Goal: Task Accomplishment & Management: Use online tool/utility

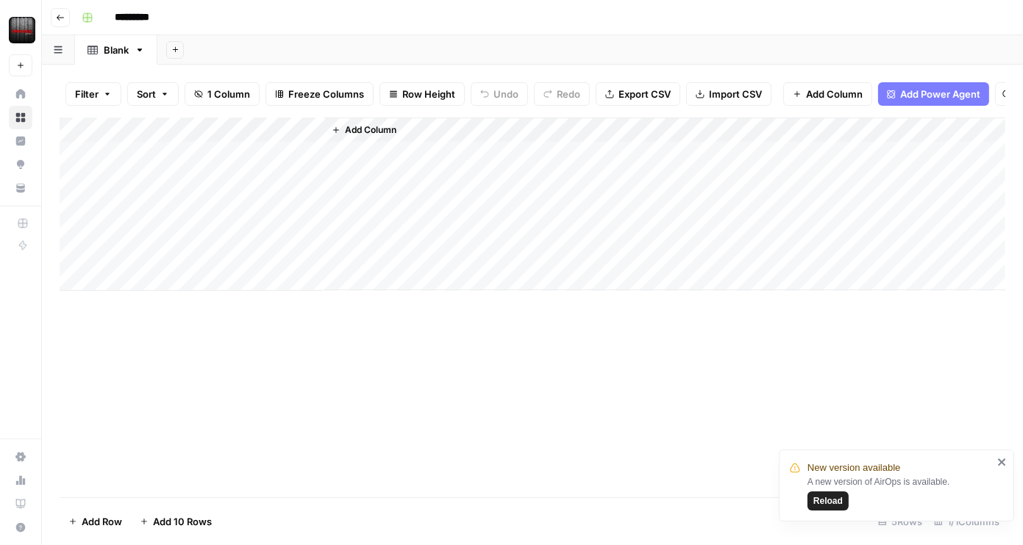
click at [157, 136] on div "Add Column" at bounding box center [532, 204] width 945 height 173
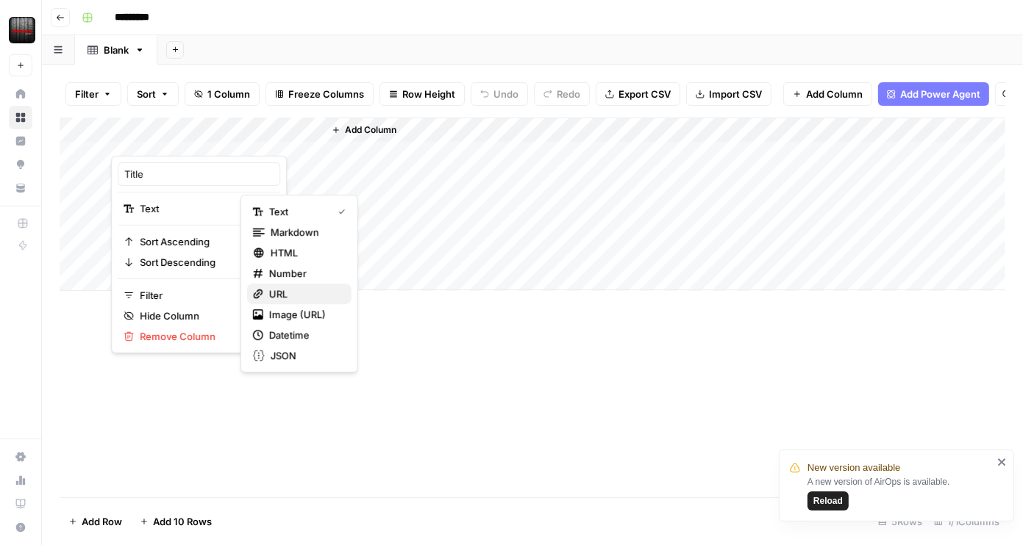
click at [295, 288] on span "URL" at bounding box center [304, 294] width 71 height 15
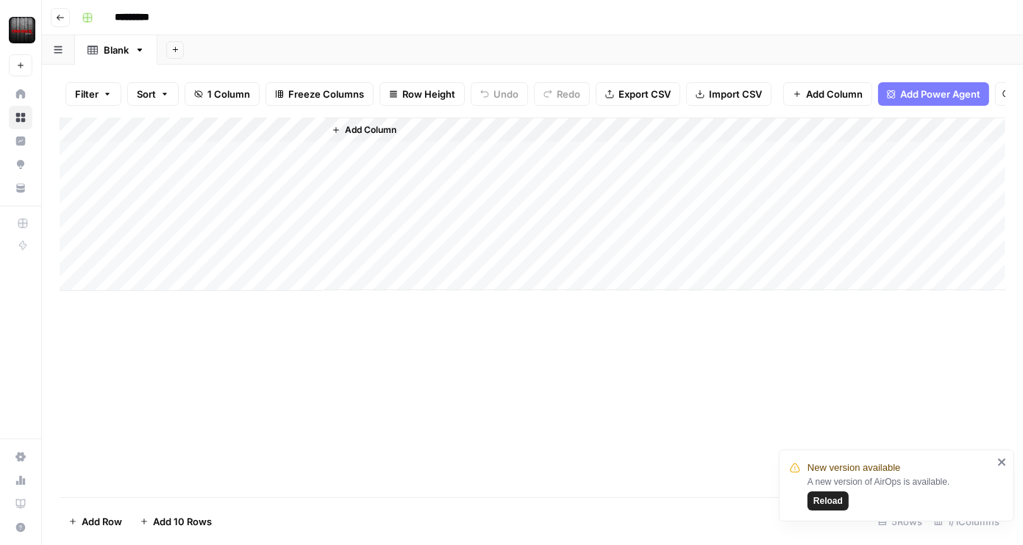
click at [226, 161] on div "Add Column" at bounding box center [532, 204] width 945 height 173
click at [212, 137] on div "Add Column" at bounding box center [532, 204] width 945 height 173
click at [187, 176] on input "Title" at bounding box center [198, 174] width 149 height 15
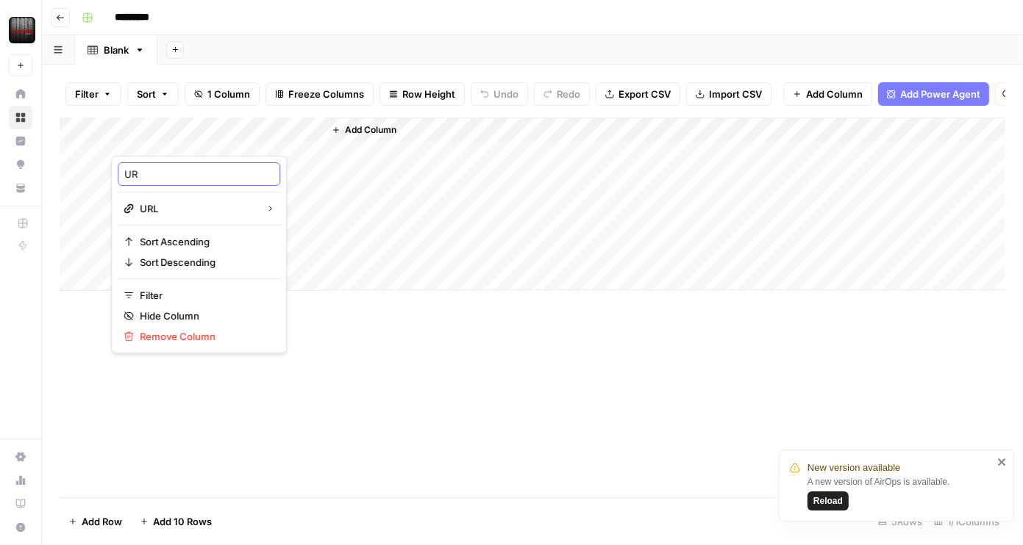
type input "URL"
click at [383, 442] on div "Add Column" at bounding box center [532, 308] width 945 height 380
click at [229, 160] on div "Add Column" at bounding box center [532, 204] width 945 height 173
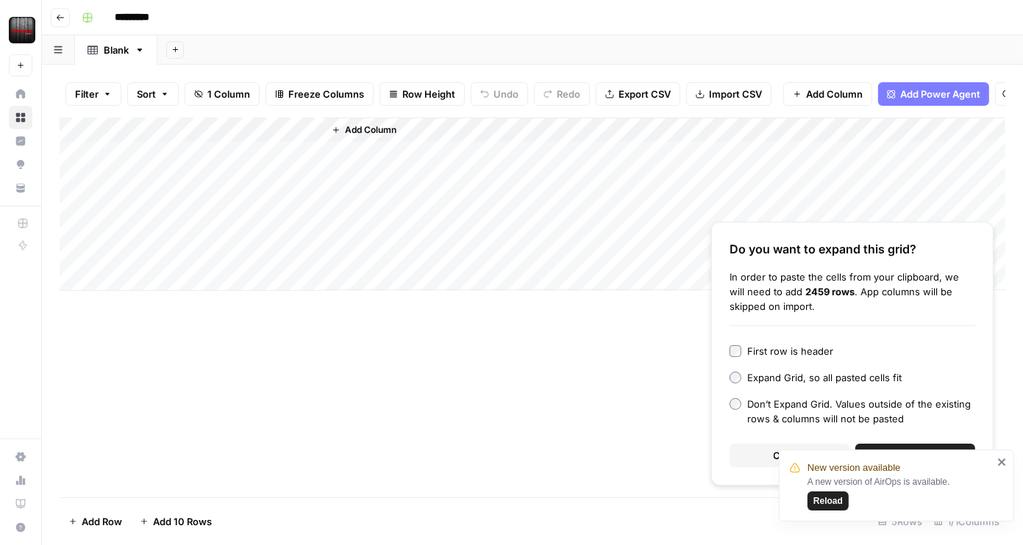
click at [1002, 463] on icon "close" at bounding box center [1001, 462] width 7 height 7
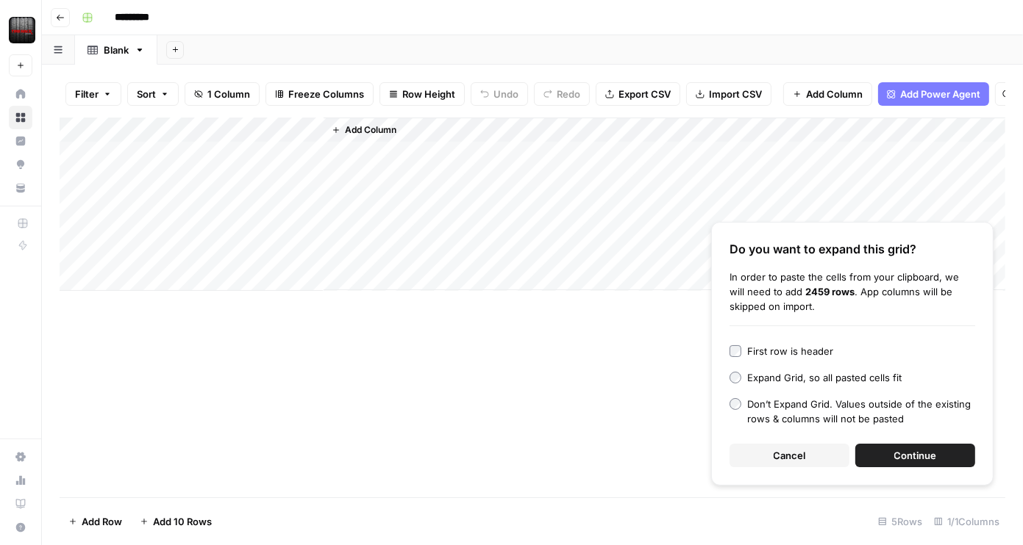
click at [924, 450] on span "Continue" at bounding box center [915, 455] width 43 height 15
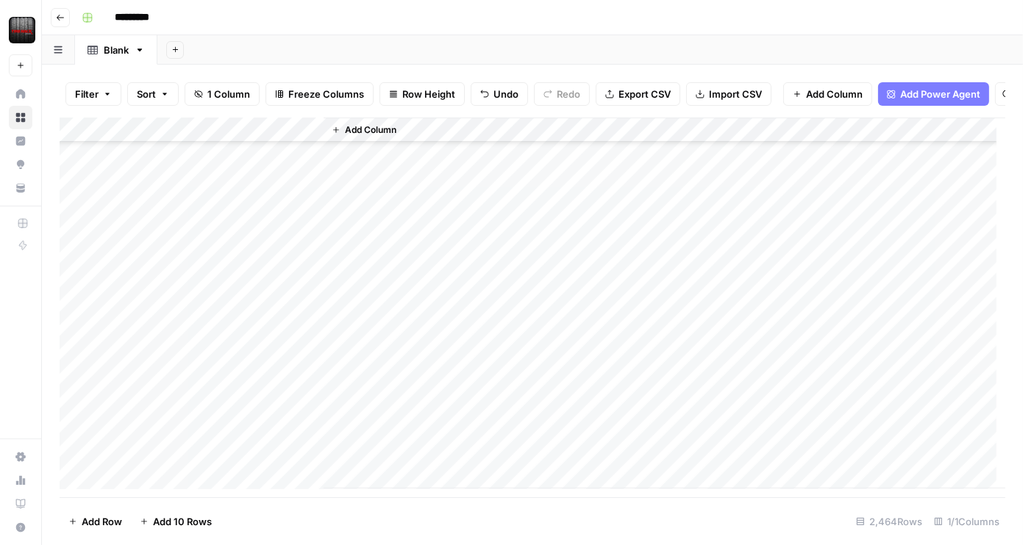
scroll to position [1544, 0]
drag, startPoint x: 322, startPoint y: 137, endPoint x: 399, endPoint y: 141, distance: 77.3
click at [399, 141] on div "Add Column" at bounding box center [532, 304] width 945 height 372
drag, startPoint x: 397, startPoint y: 137, endPoint x: 512, endPoint y: 151, distance: 116.2
click at [512, 151] on div "Add Column" at bounding box center [532, 304] width 945 height 372
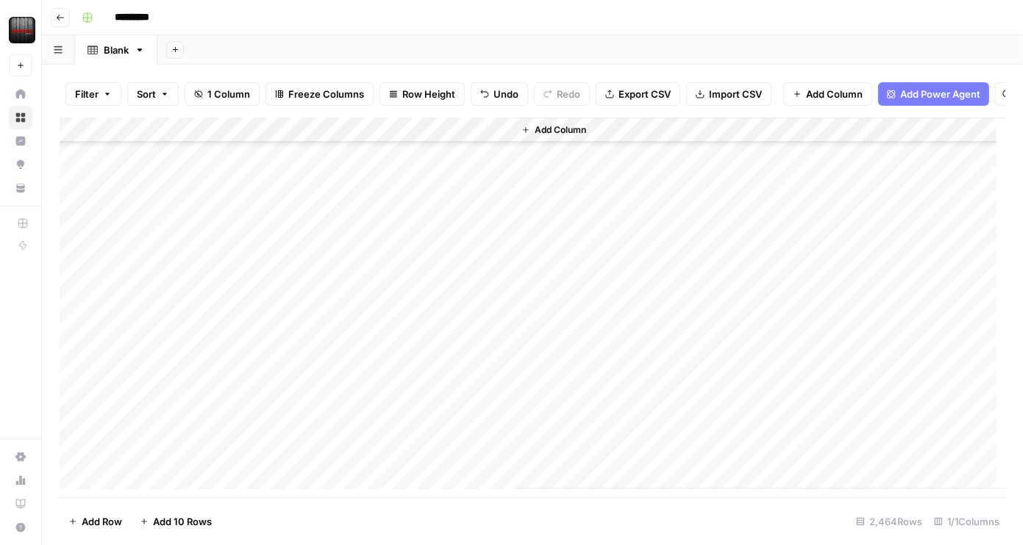
scroll to position [0, 0]
click at [562, 137] on span "Add Column" at bounding box center [559, 129] width 51 height 13
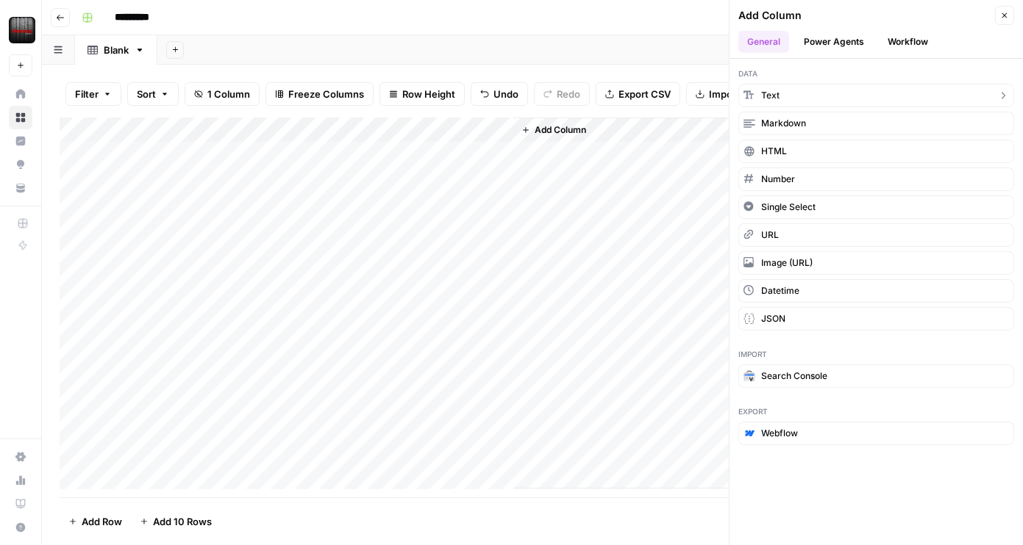
click at [803, 99] on button "Text" at bounding box center [876, 96] width 276 height 24
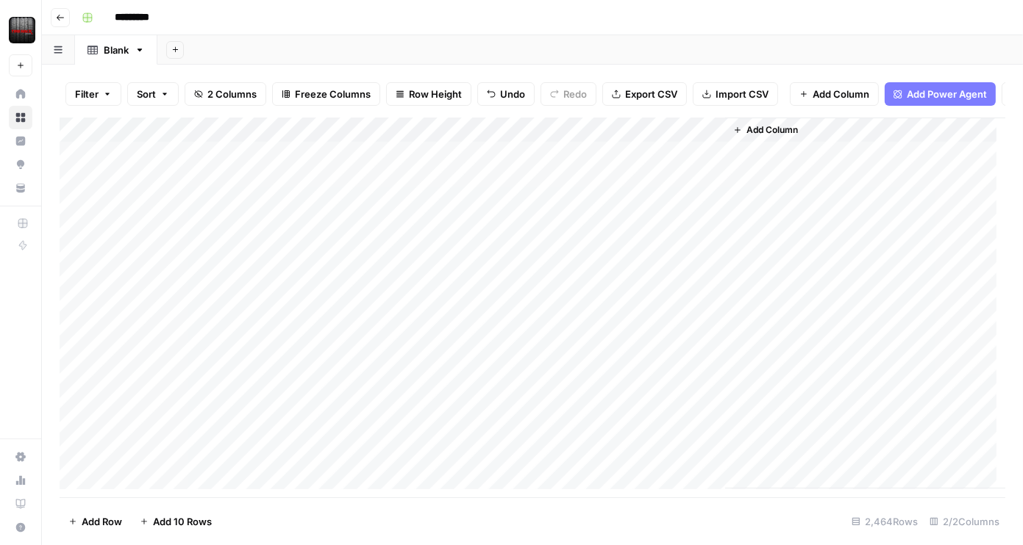
click at [565, 141] on div "Add Column" at bounding box center [532, 304] width 945 height 372
click at [579, 174] on input "New Column" at bounding box center [600, 174] width 149 height 15
type input "Description"
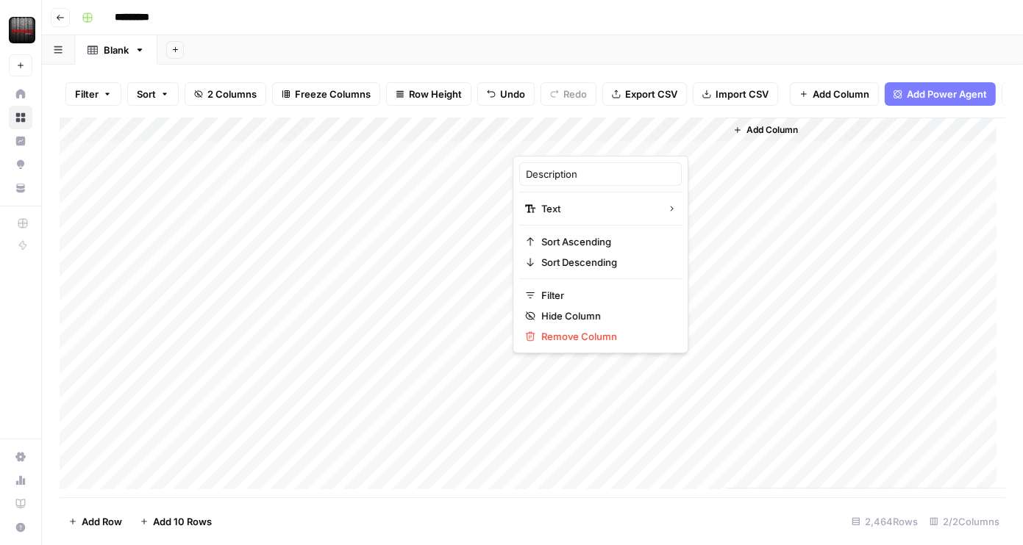
click at [787, 173] on div "Add Column" at bounding box center [865, 303] width 280 height 371
click at [925, 87] on span "Add Power Agent" at bounding box center [946, 94] width 80 height 15
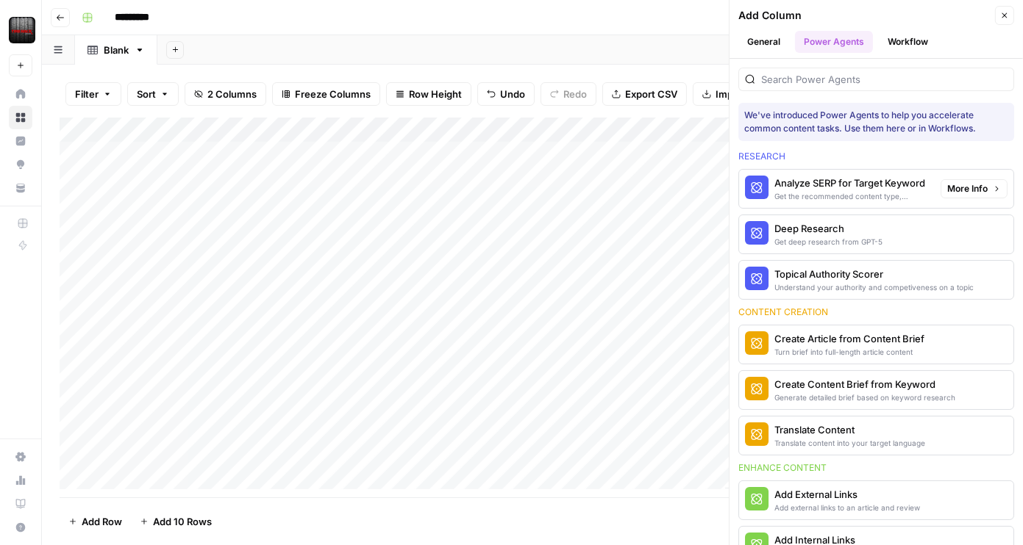
click at [959, 185] on span "More Info" at bounding box center [967, 188] width 40 height 13
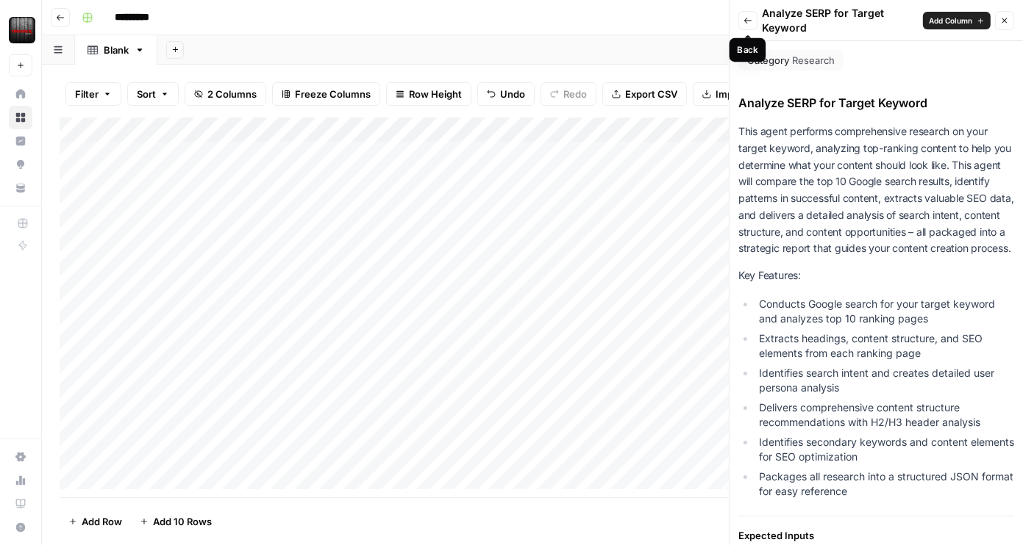
click at [753, 17] on button "Back" at bounding box center [747, 20] width 19 height 19
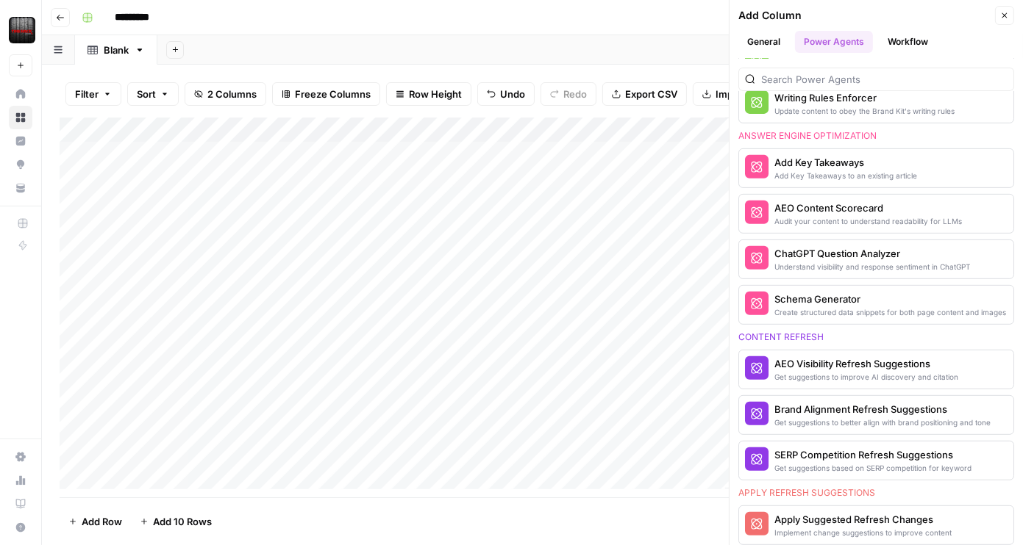
scroll to position [740, 0]
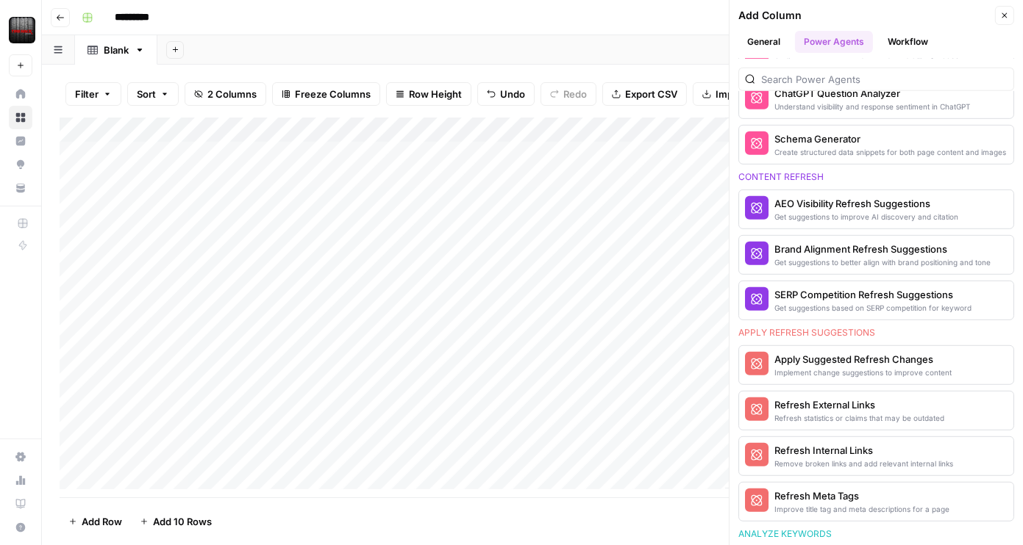
click at [254, 316] on div "Add Column" at bounding box center [532, 304] width 945 height 372
click at [256, 314] on div "Add Column" at bounding box center [532, 304] width 945 height 372
click at [578, 315] on div "Add Column" at bounding box center [532, 304] width 945 height 372
click at [501, 309] on div "Add Column" at bounding box center [532, 304] width 945 height 372
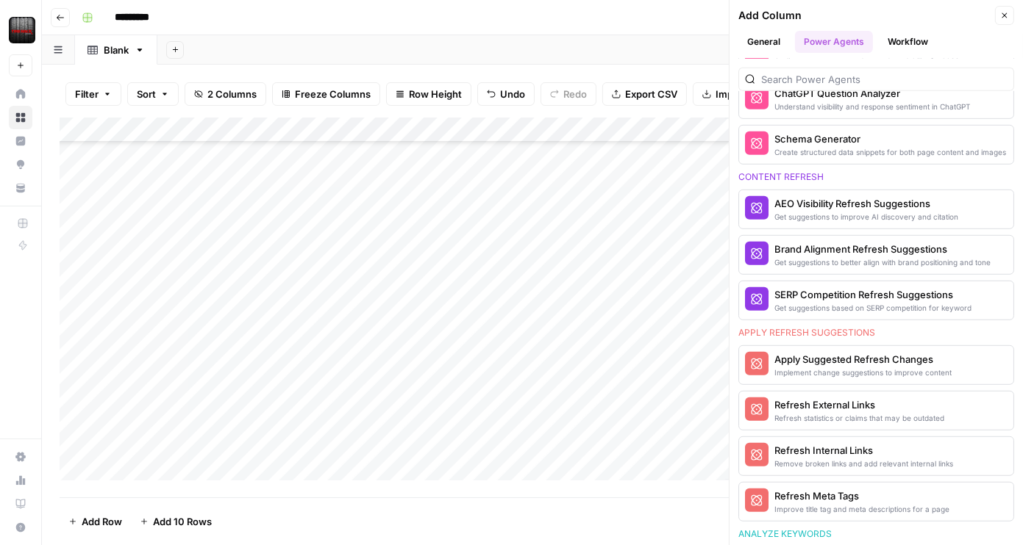
scroll to position [23433, 0]
click at [387, 322] on div "Add Column" at bounding box center [532, 304] width 945 height 372
click at [498, 321] on div "Add Column" at bounding box center [532, 304] width 945 height 372
click at [580, 142] on div "Add Column" at bounding box center [532, 304] width 945 height 372
click at [574, 176] on input "New Column" at bounding box center [600, 174] width 149 height 15
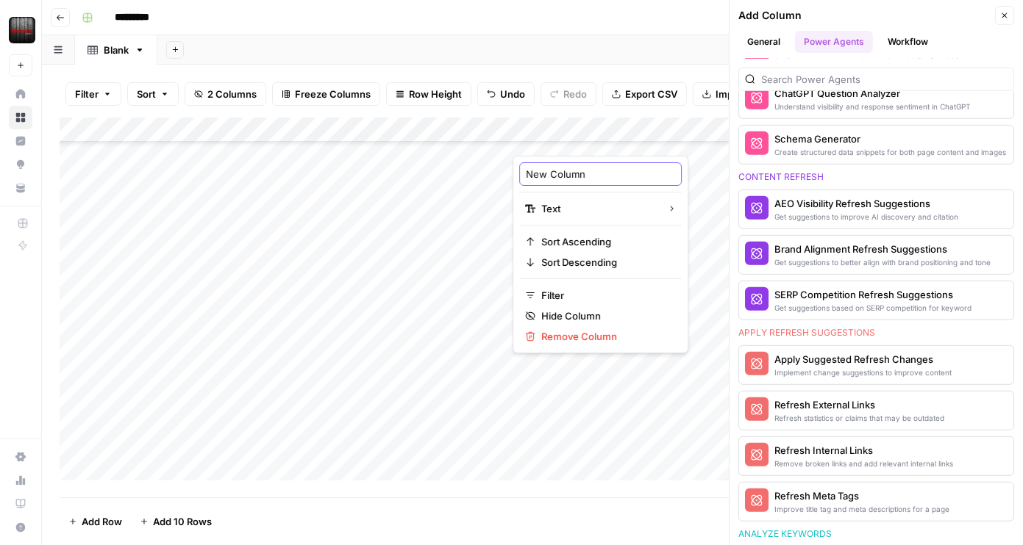
click at [574, 176] on input "New Column" at bounding box center [600, 174] width 149 height 15
type input "Title Tag"
click at [1002, 15] on icon "button" at bounding box center [1004, 15] width 9 height 9
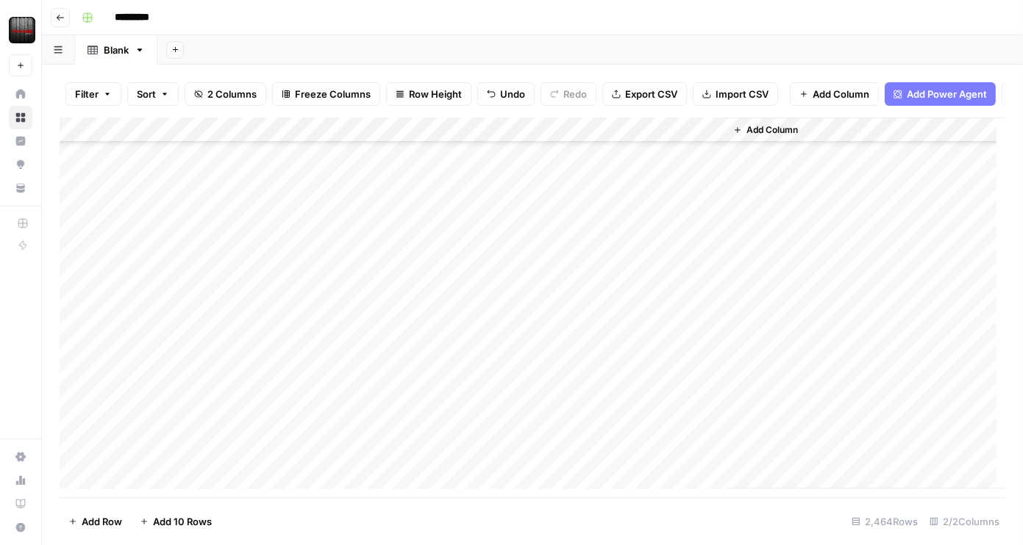
scroll to position [0, 0]
click at [618, 165] on div "Add Column" at bounding box center [532, 304] width 945 height 372
click at [748, 168] on div "Add Column" at bounding box center [865, 303] width 280 height 371
click at [799, 160] on div "Add Column" at bounding box center [865, 303] width 280 height 371
click at [790, 166] on div "Add Column" at bounding box center [865, 303] width 280 height 371
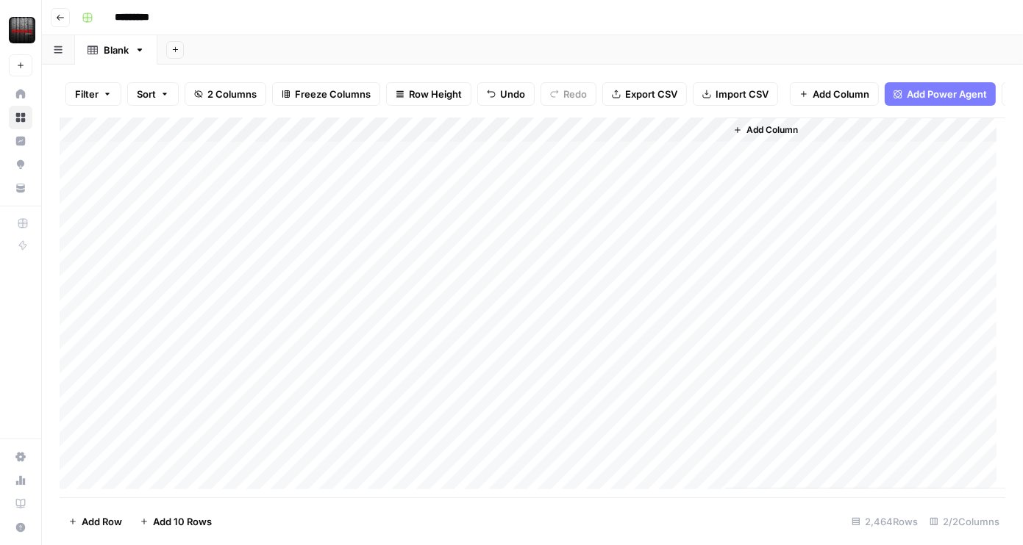
click at [660, 192] on div "Add Column" at bounding box center [532, 304] width 945 height 372
click at [658, 161] on div "Add Column" at bounding box center [532, 304] width 945 height 372
click at [784, 137] on span "Add Column" at bounding box center [771, 129] width 51 height 13
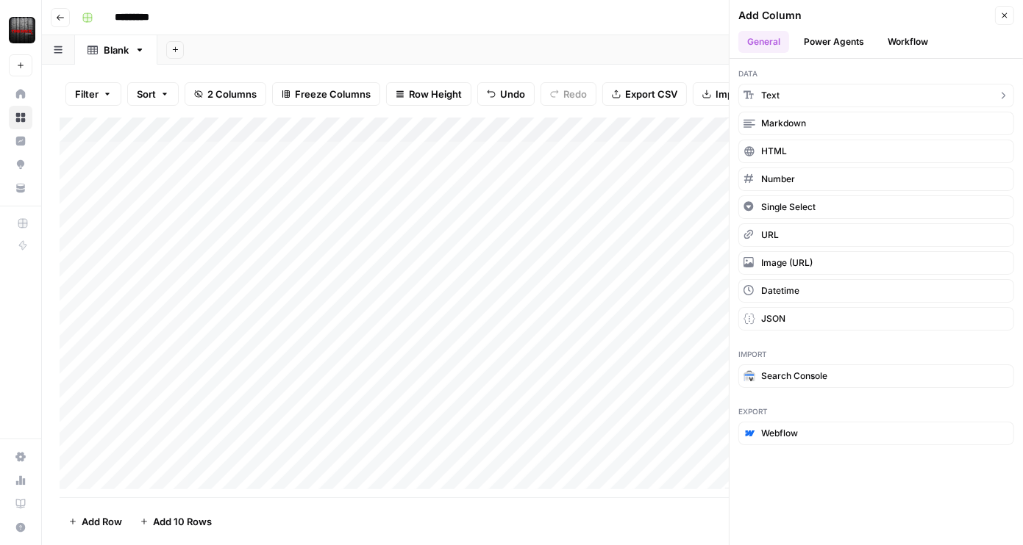
click at [770, 99] on span "Text" at bounding box center [770, 95] width 18 height 13
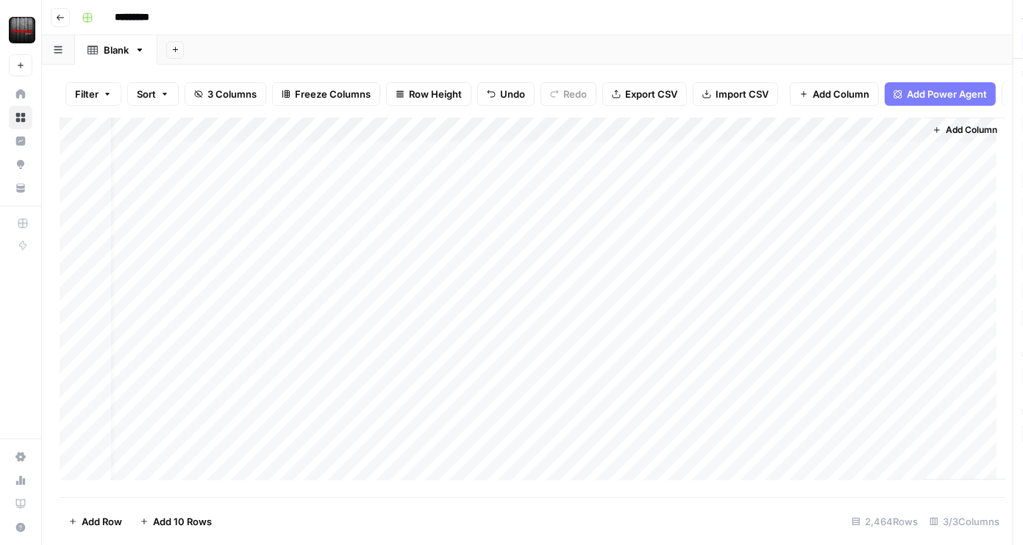
scroll to position [0, 22]
click at [769, 137] on div "Add Column" at bounding box center [532, 304] width 945 height 372
click at [760, 172] on input "New Column" at bounding box center [789, 174] width 149 height 15
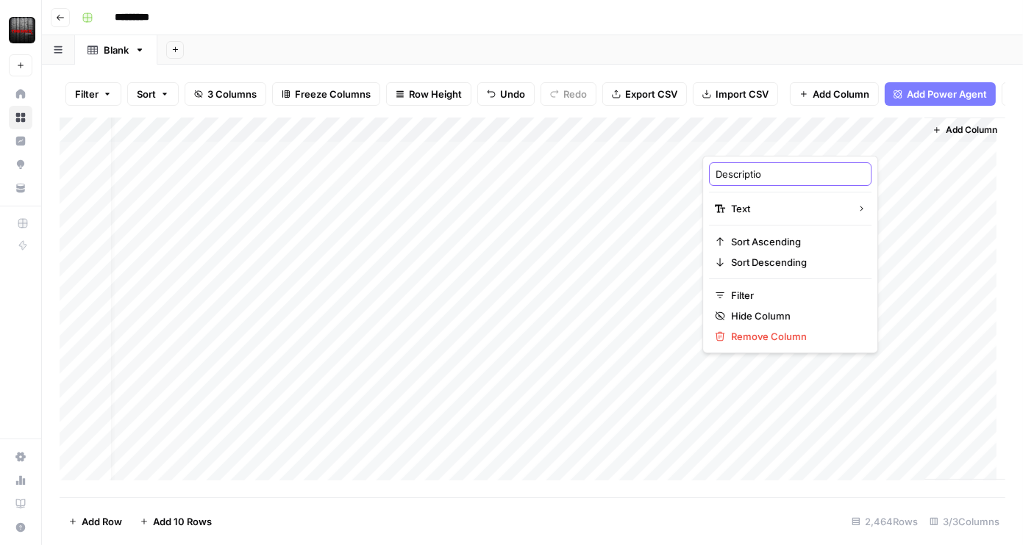
type input "Description"
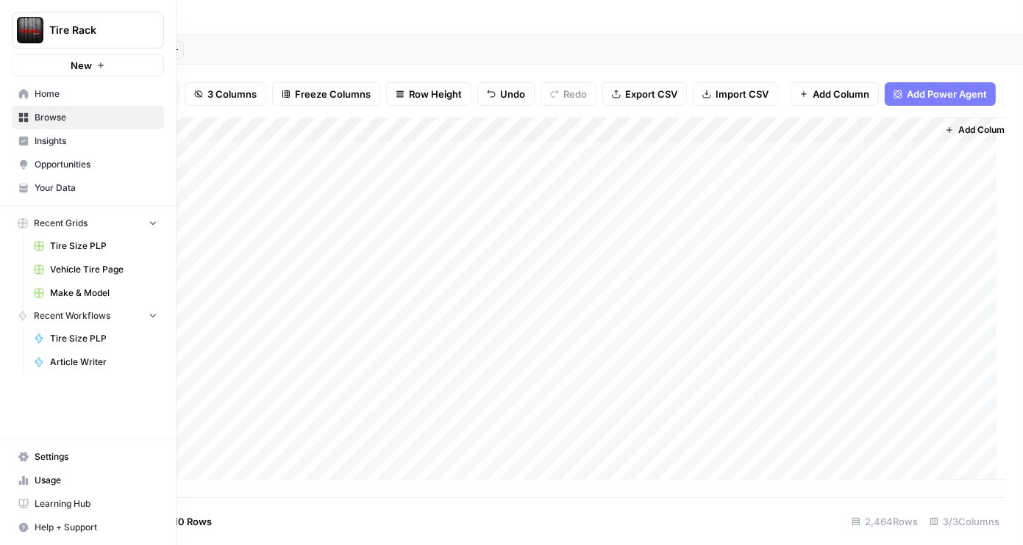
click at [25, 454] on icon at bounding box center [23, 457] width 10 height 10
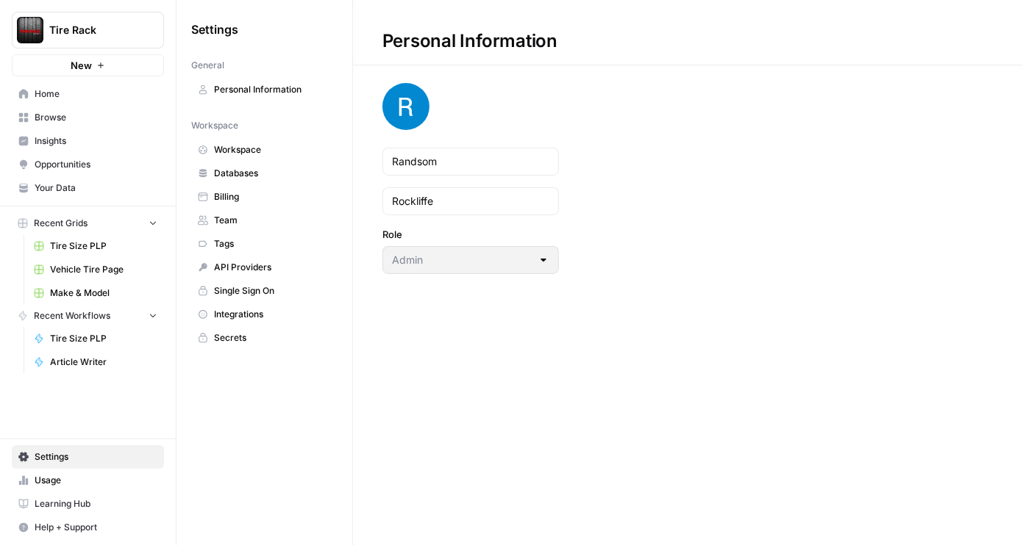
click at [632, 436] on div "Personal Information Randsom Rockliffe Role Admin" at bounding box center [688, 272] width 670 height 545
click at [99, 89] on span "Home" at bounding box center [96, 93] width 123 height 13
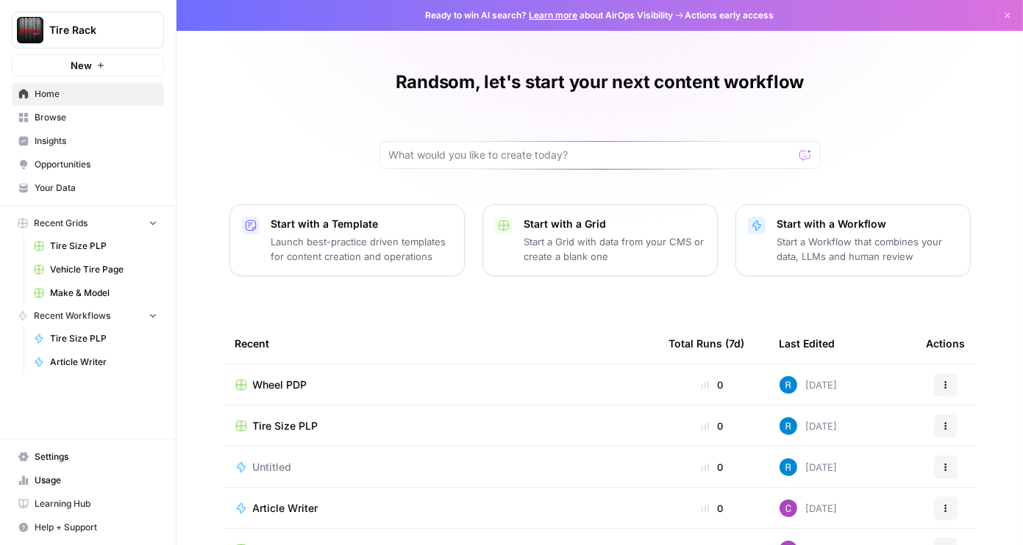
click at [945, 380] on button "Actions" at bounding box center [946, 385] width 24 height 24
click at [944, 384] on icon "button" at bounding box center [945, 385] width 9 height 9
click at [340, 378] on div "Wheel PDP" at bounding box center [440, 385] width 410 height 15
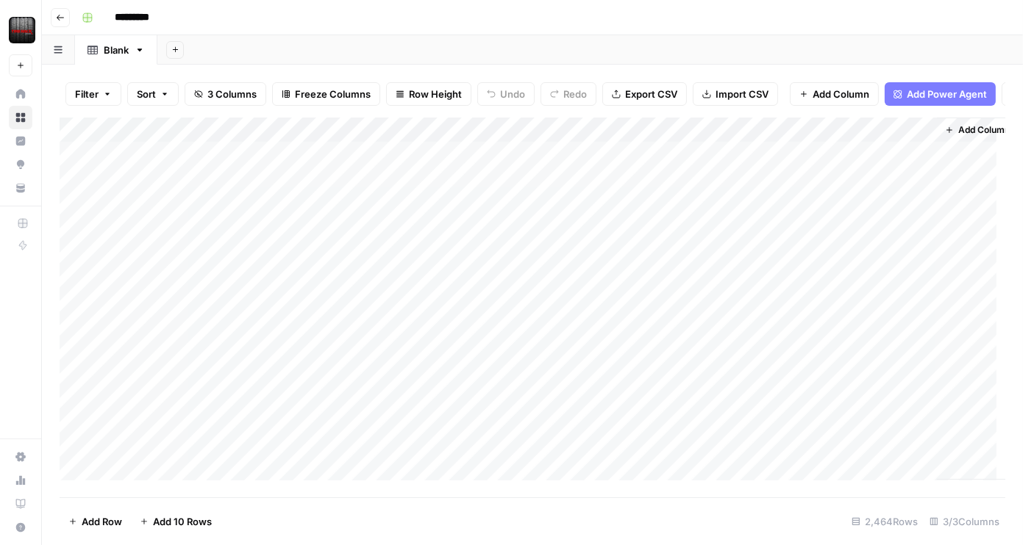
click at [64, 49] on button "button" at bounding box center [58, 49] width 33 height 29
click at [945, 88] on span "Add Power Agent" at bounding box center [946, 94] width 80 height 15
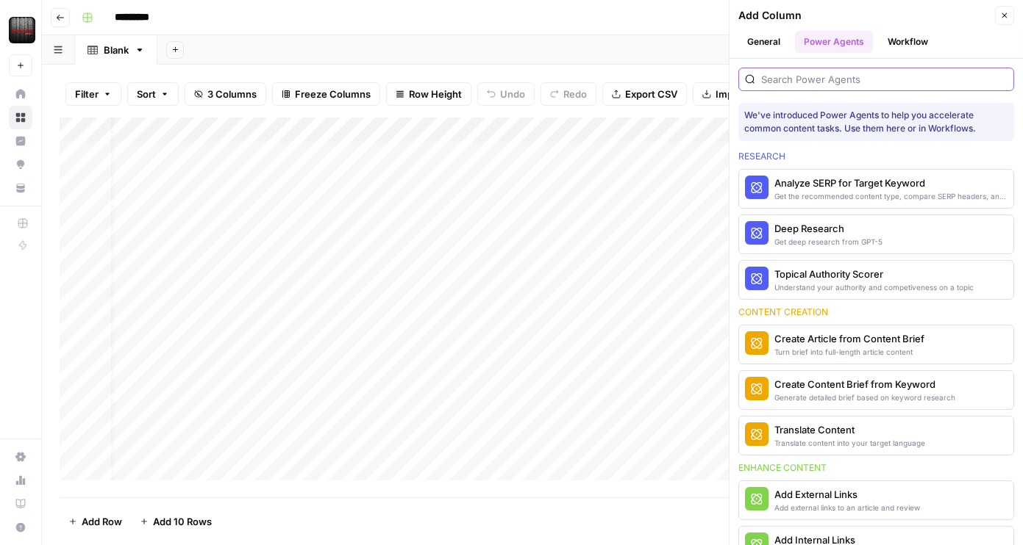
click at [941, 72] on input "search" at bounding box center [884, 79] width 246 height 15
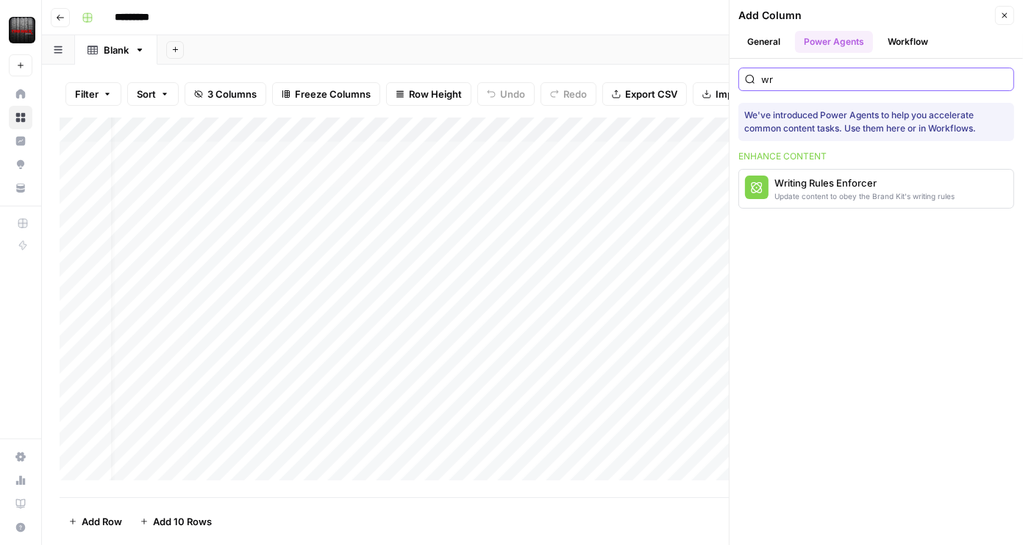
type input "w"
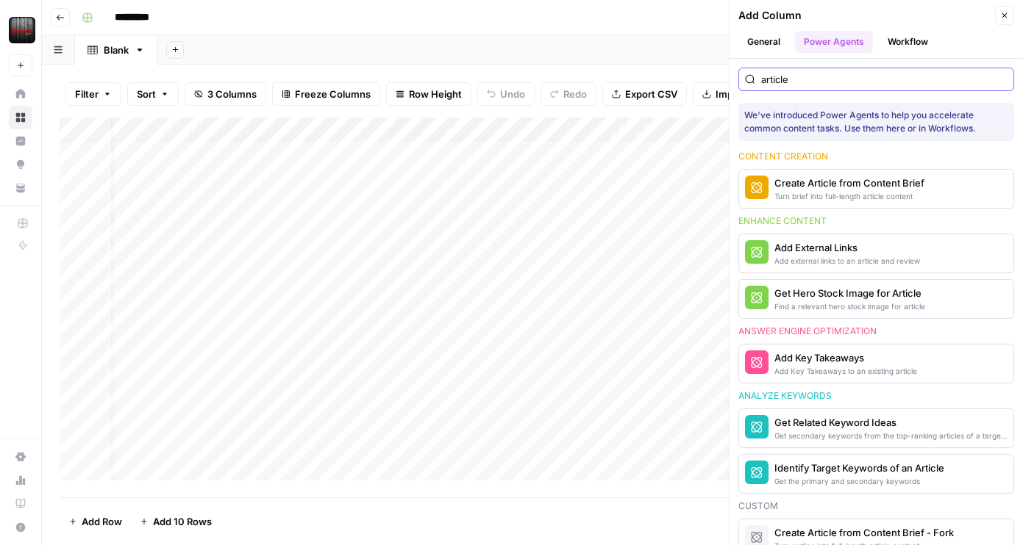
type input "article"
click at [771, 44] on button "General" at bounding box center [763, 42] width 51 height 22
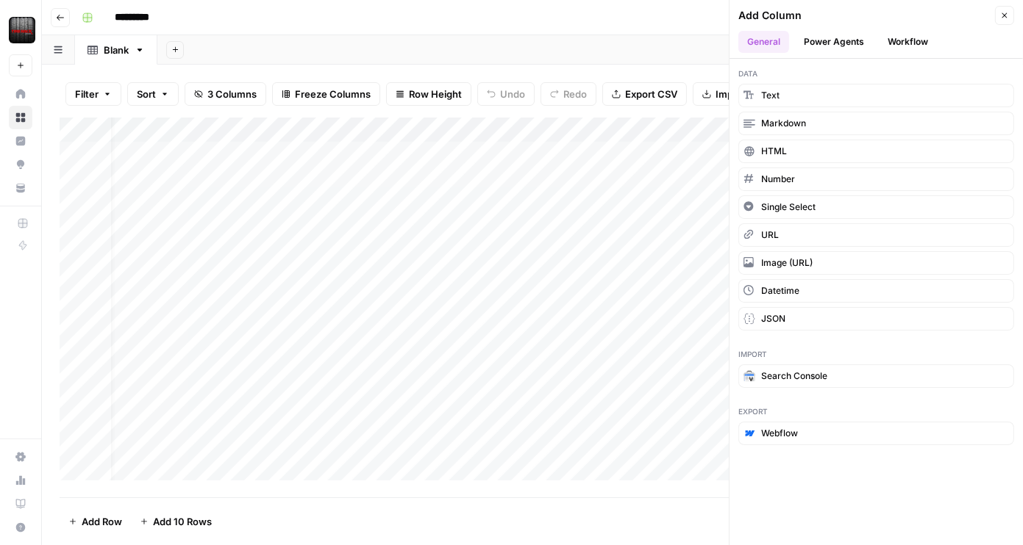
click at [831, 45] on button "Power Agents" at bounding box center [834, 42] width 78 height 22
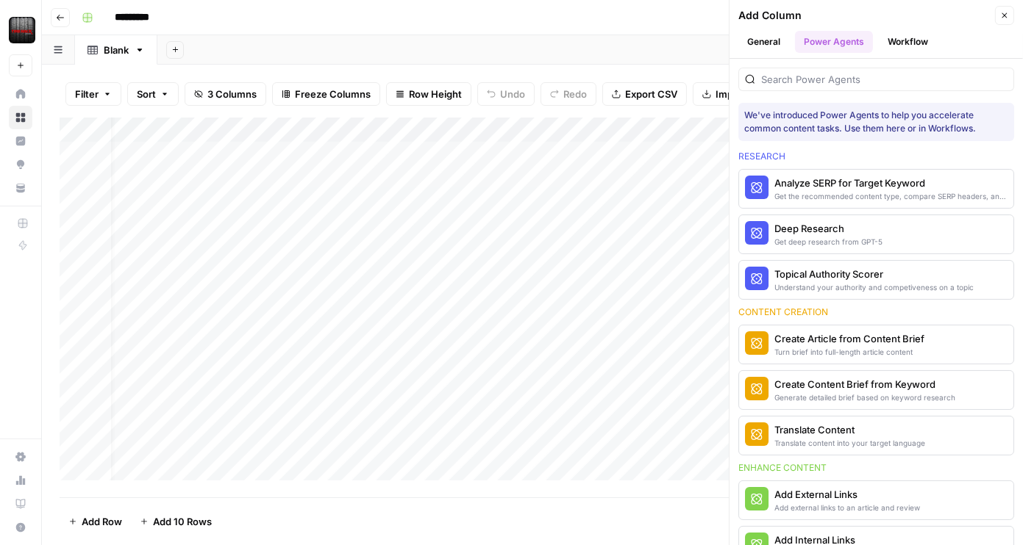
click at [893, 40] on button "Workflow" at bounding box center [907, 42] width 58 height 22
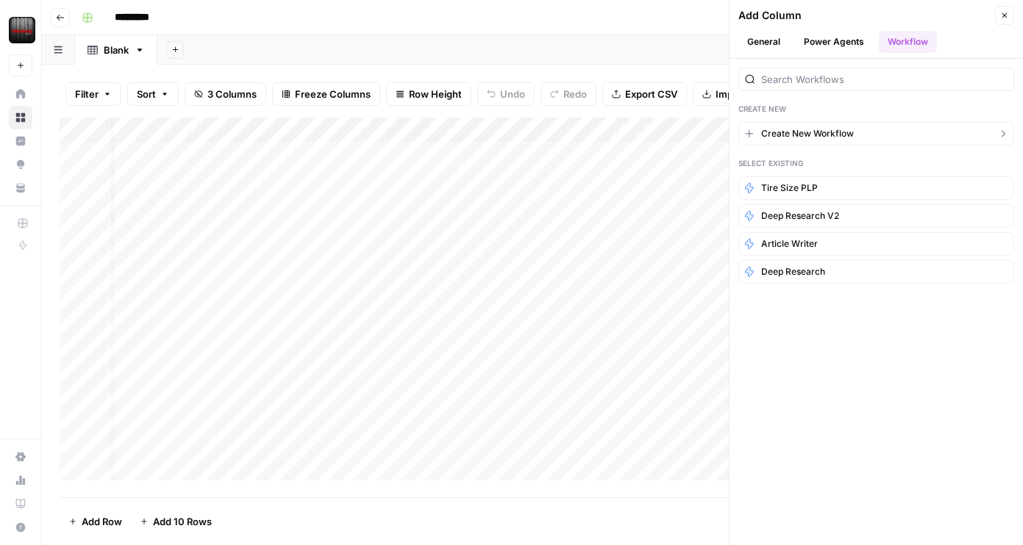
click at [847, 132] on span "Create New Workflow" at bounding box center [807, 133] width 93 height 13
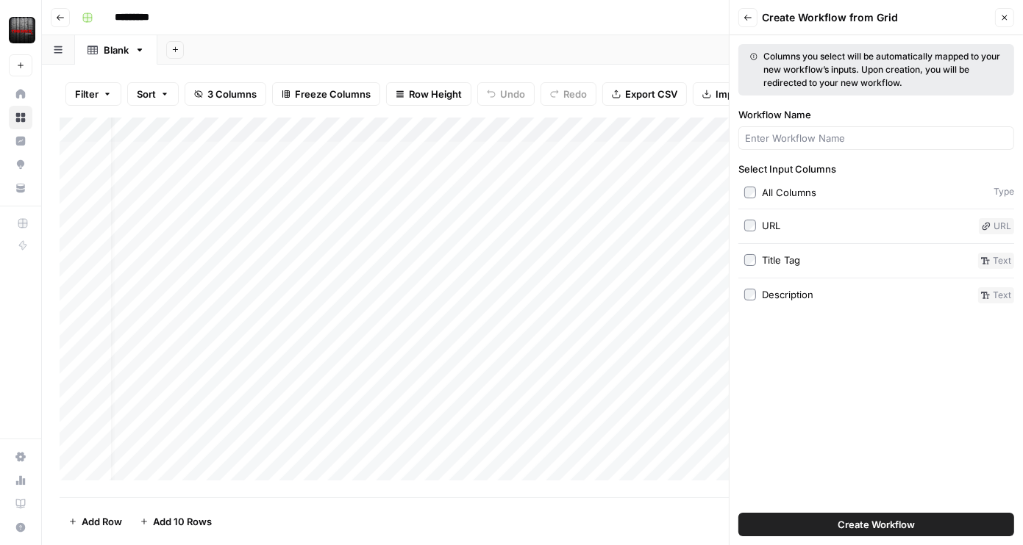
click at [976, 523] on button "Create Workflow" at bounding box center [876, 525] width 276 height 24
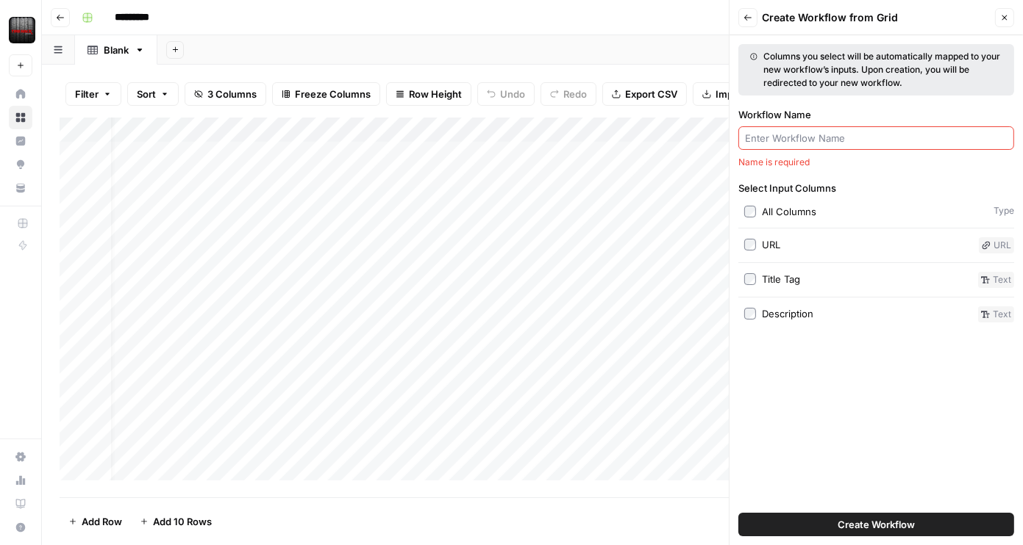
click at [843, 132] on input "Workflow Name" at bounding box center [876, 138] width 262 height 15
